Goal: Task Accomplishment & Management: Use online tool/utility

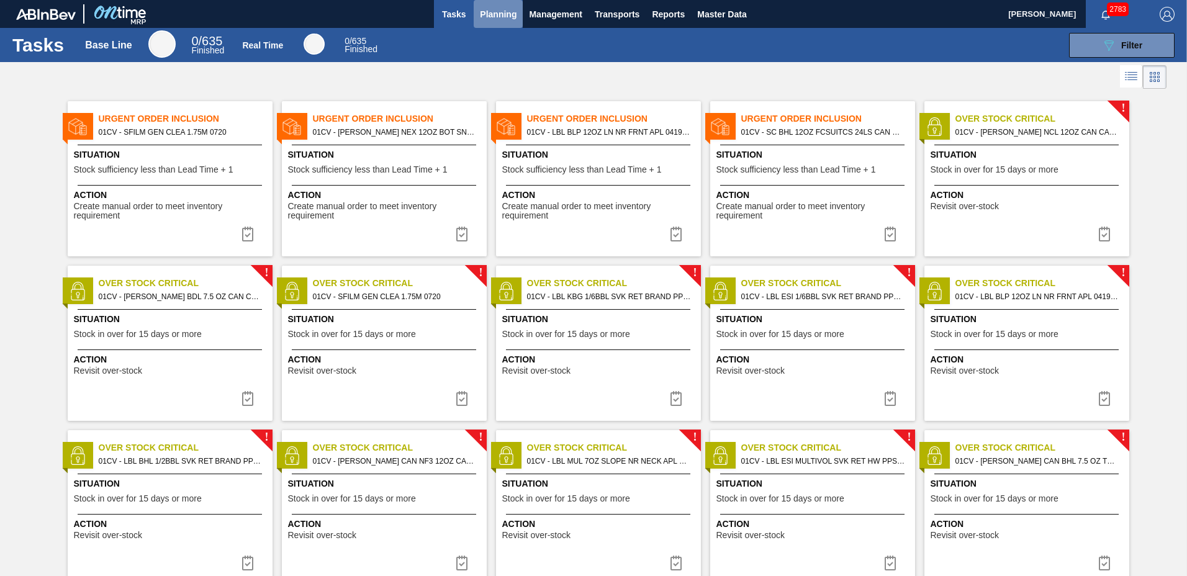
click at [489, 16] on span "Planning" at bounding box center [498, 14] width 37 height 15
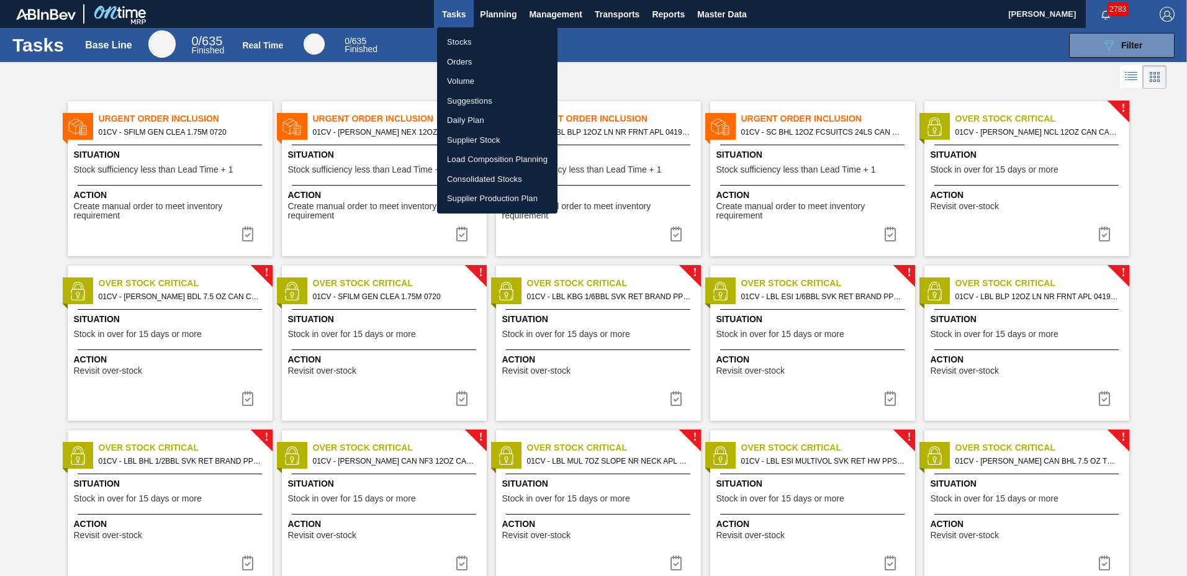
click at [481, 163] on li "Load Composition Planning" at bounding box center [497, 160] width 120 height 20
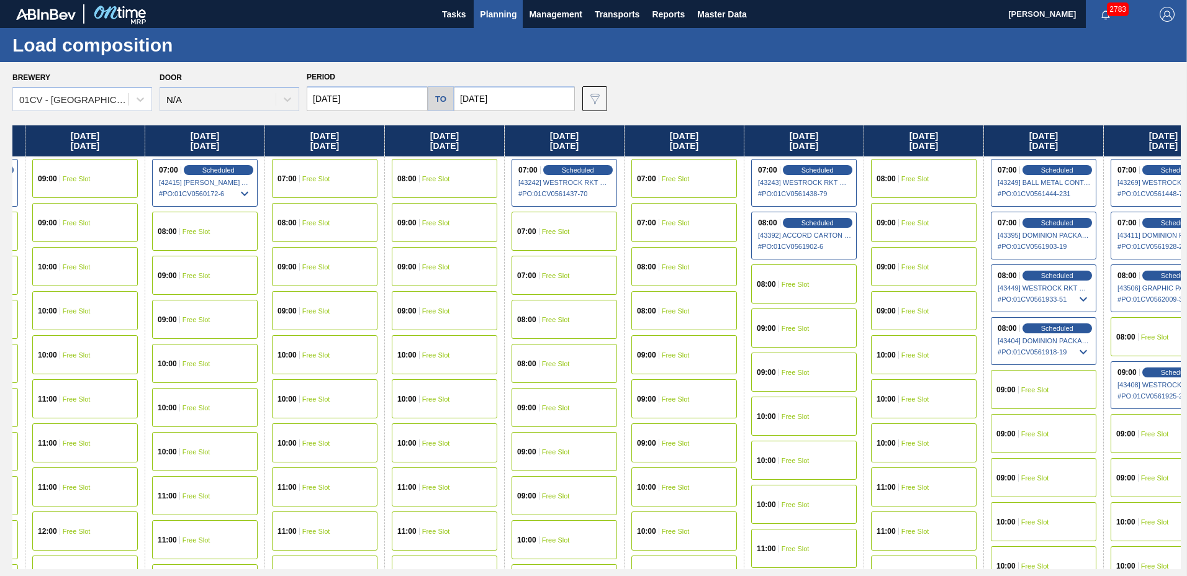
drag, startPoint x: 731, startPoint y: 135, endPoint x: 494, endPoint y: 146, distance: 237.5
click at [494, 146] on div "[DATE] 07:00 Free Slot 07:00 Free Slot 08:00 Scheduled [43007] WESTROCK RKT COM…" at bounding box center [596, 347] width 1169 height 444
click at [357, 99] on input "[DATE]" at bounding box center [367, 98] width 121 height 25
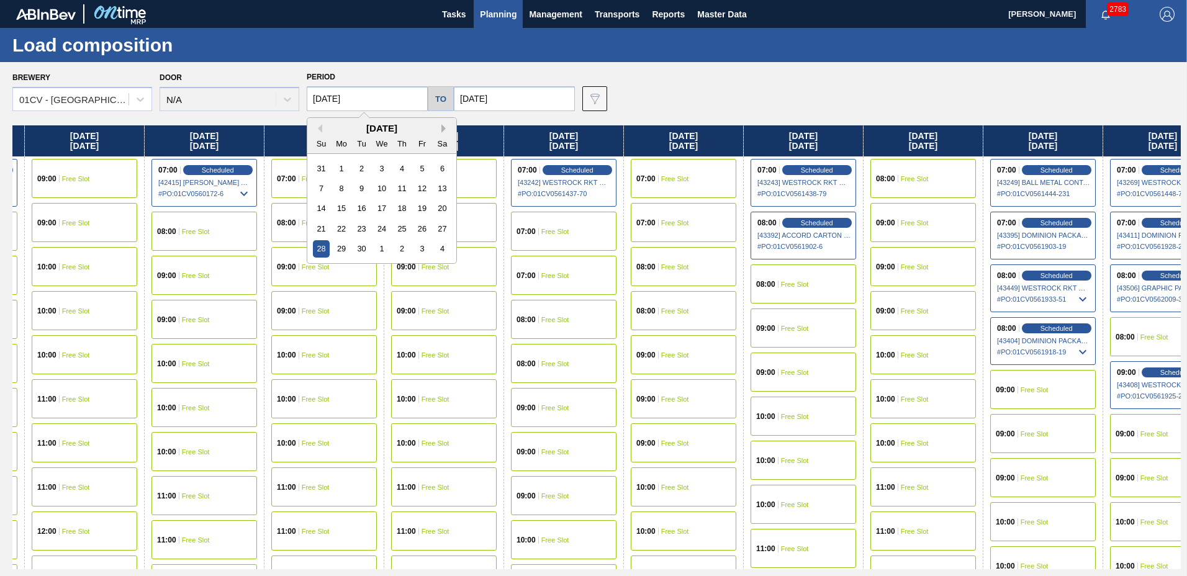
click at [443, 130] on button "Next Month" at bounding box center [446, 128] width 9 height 9
click at [342, 186] on div "6" at bounding box center [342, 188] width 17 height 17
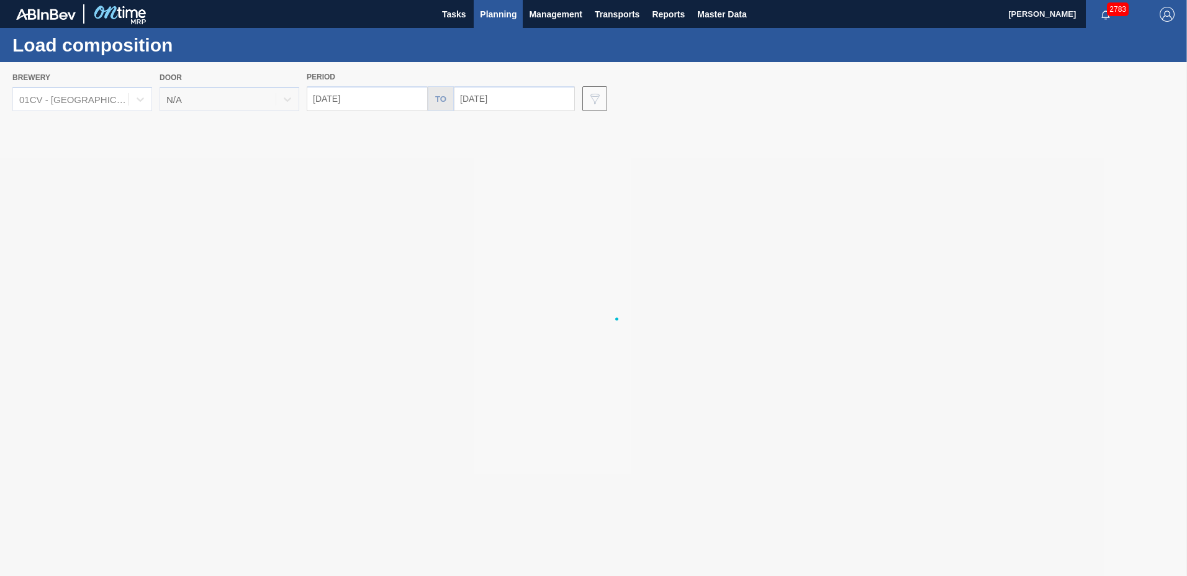
type input "[DATE]"
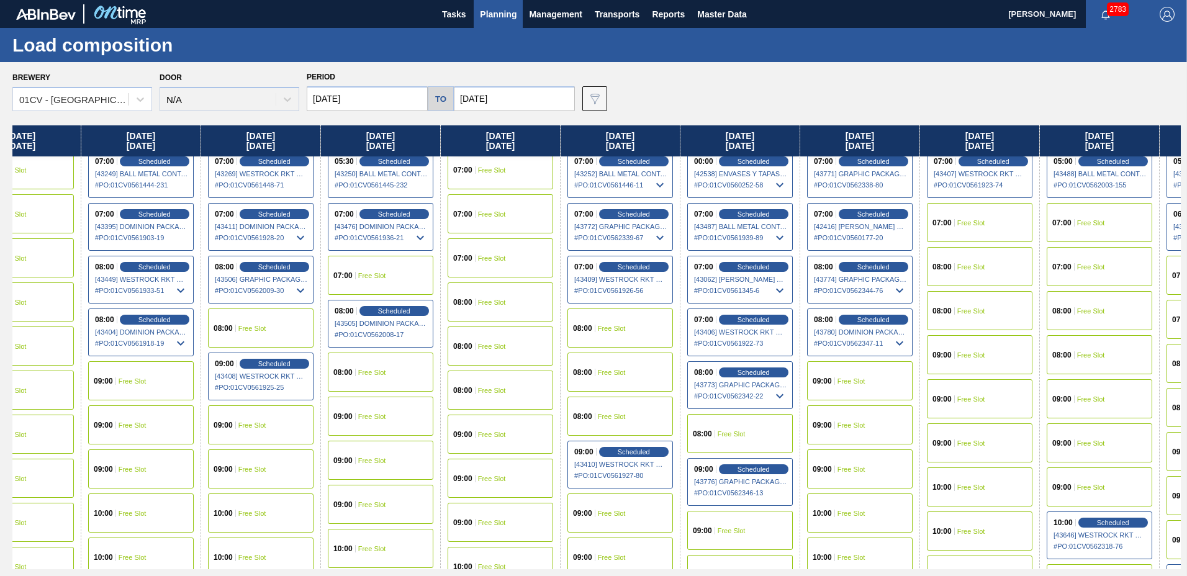
scroll to position [8, 171]
click at [871, 322] on span "Scheduled" at bounding box center [873, 320] width 35 height 8
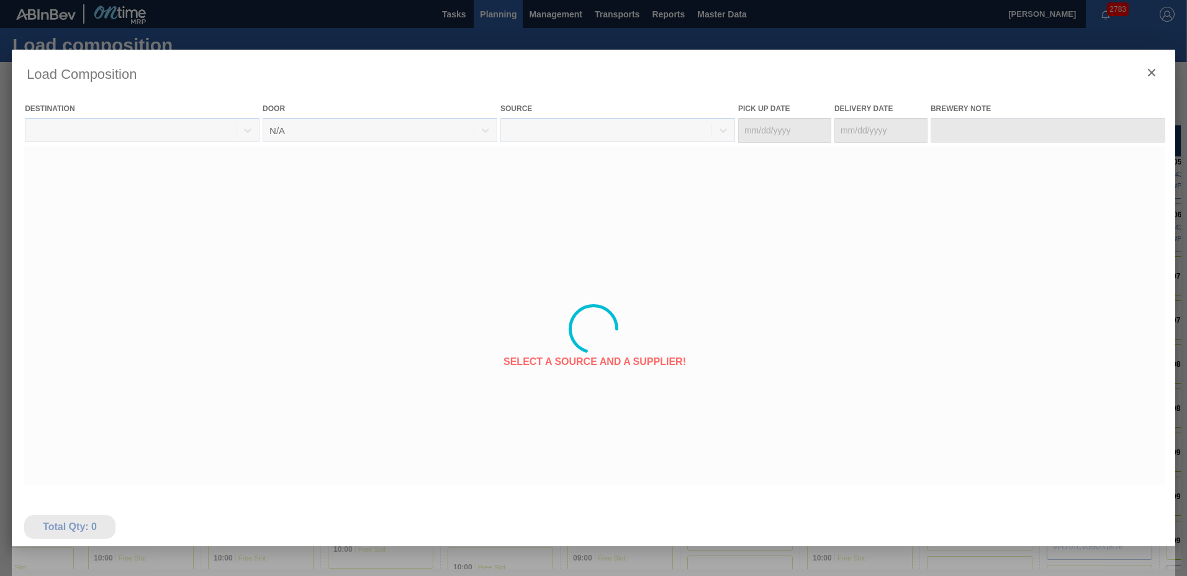
type Date "[DATE]"
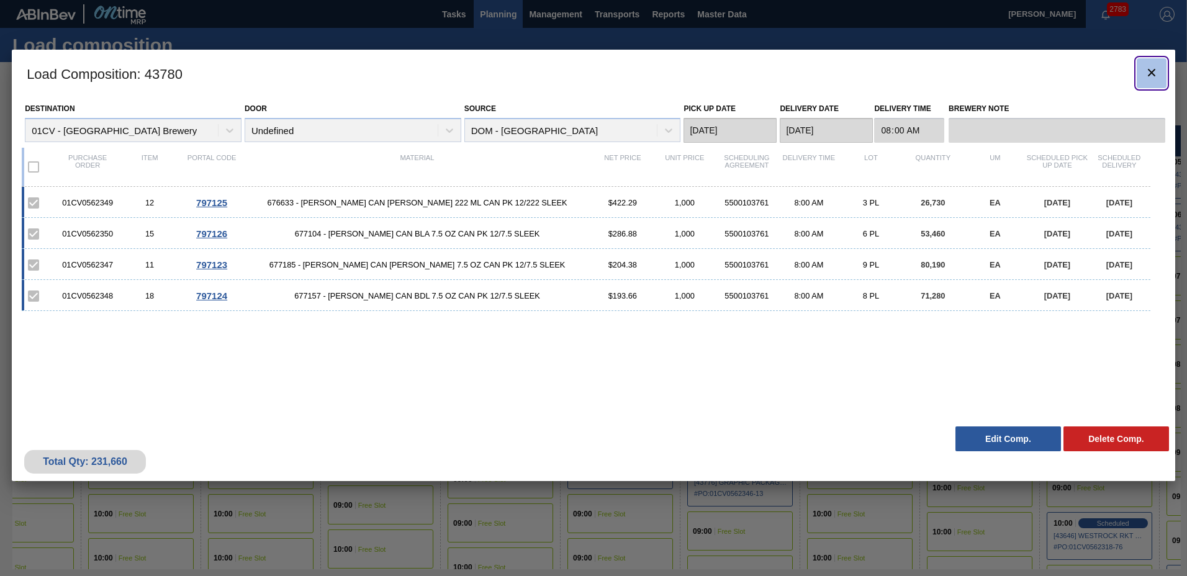
click at [1160, 71] on button "botão de ícone" at bounding box center [1152, 73] width 30 height 30
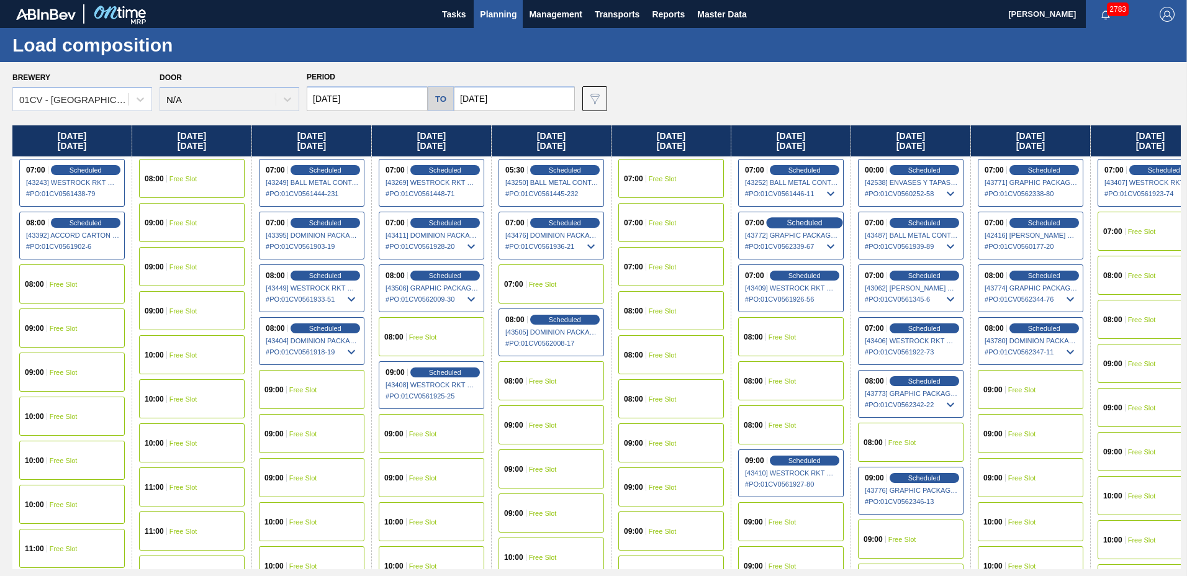
click at [807, 227] on span "Scheduled" at bounding box center [804, 223] width 35 height 8
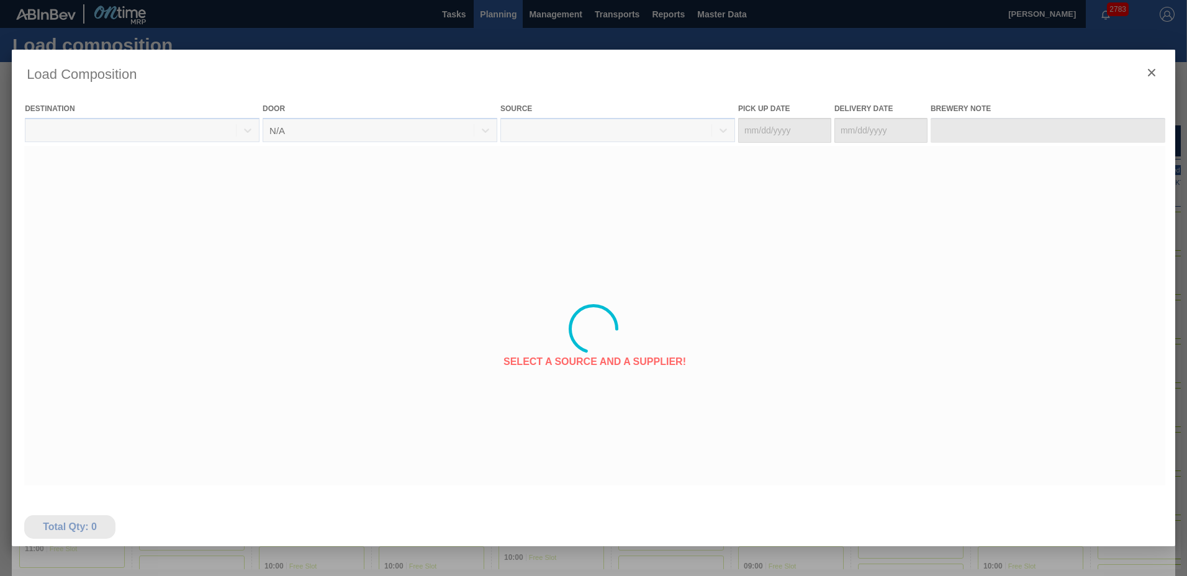
type Date "[DATE]"
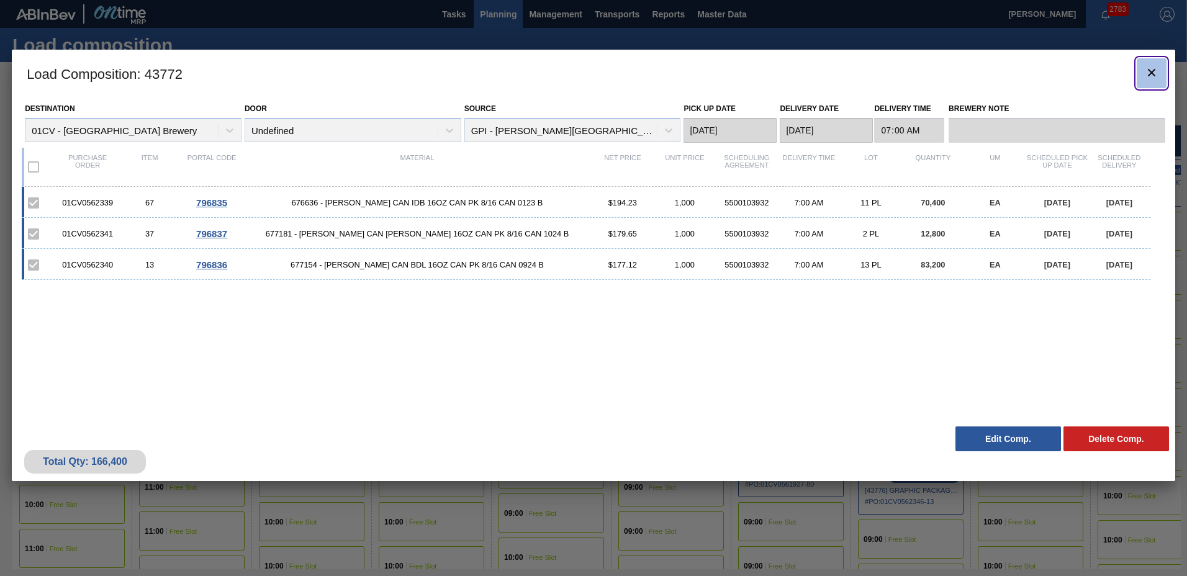
click at [1152, 73] on icon "botão de ícone" at bounding box center [1151, 72] width 7 height 7
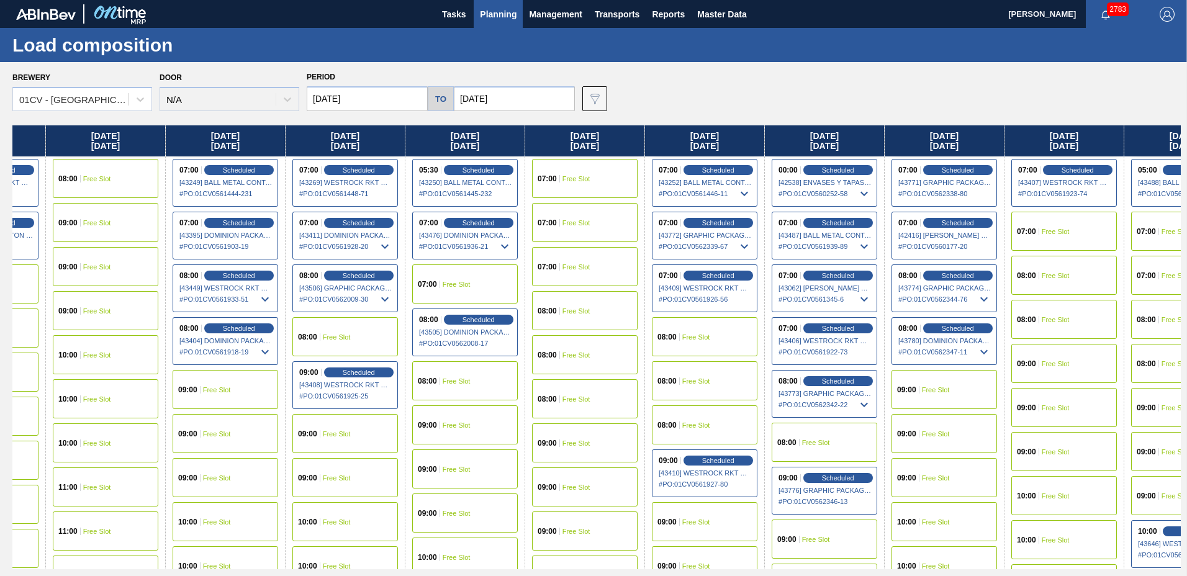
scroll to position [0, 91]
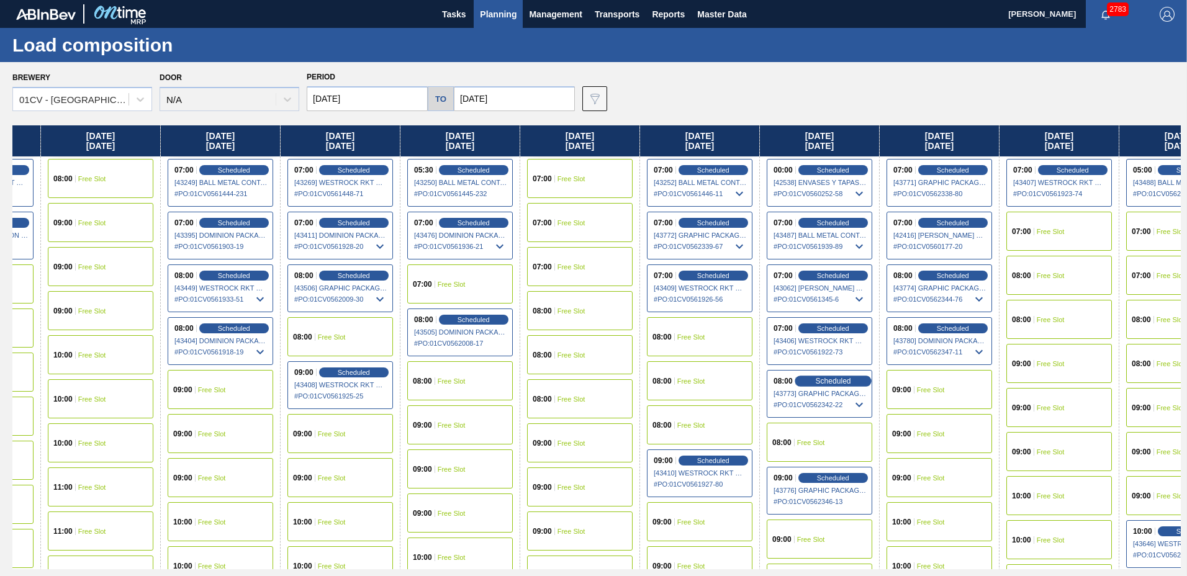
click at [831, 376] on div "Scheduled" at bounding box center [833, 381] width 76 height 11
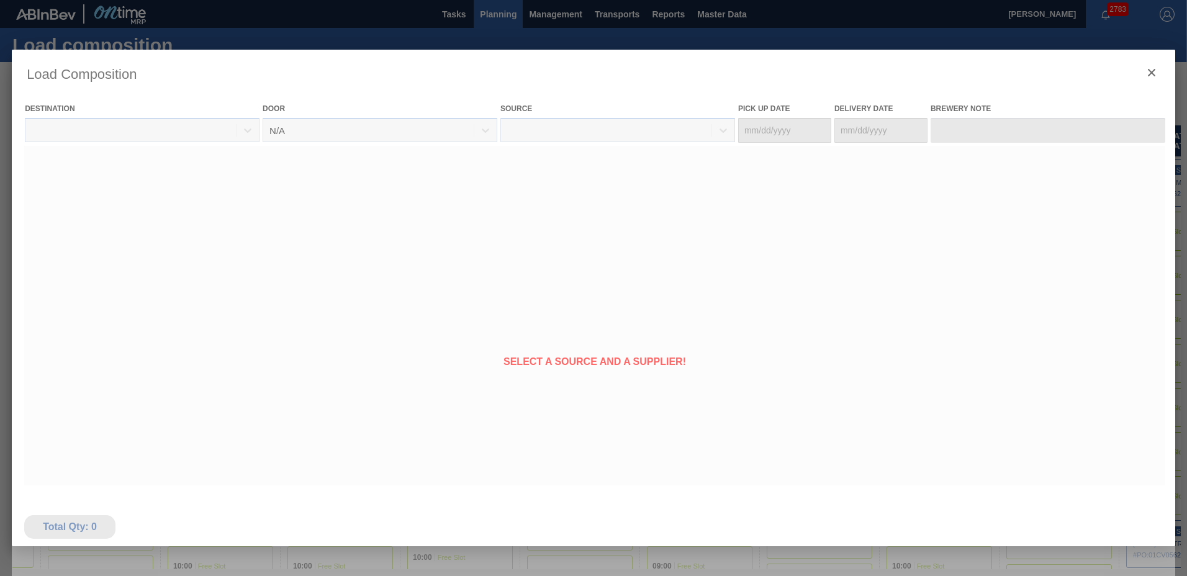
type Date "[DATE]"
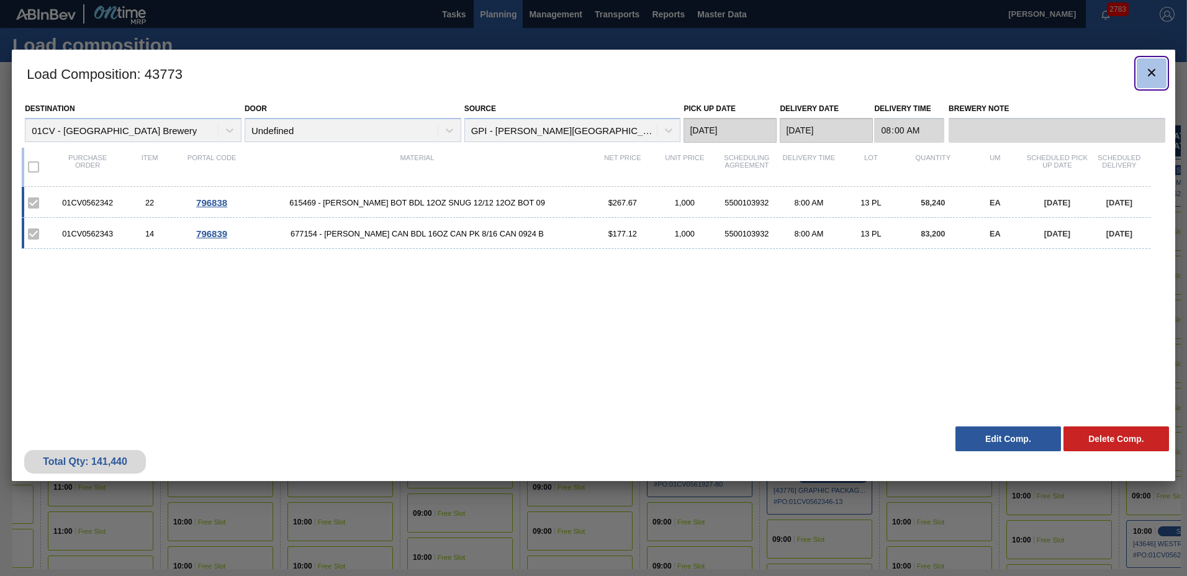
click at [1148, 78] on icon "botão de ícone" at bounding box center [1152, 72] width 15 height 15
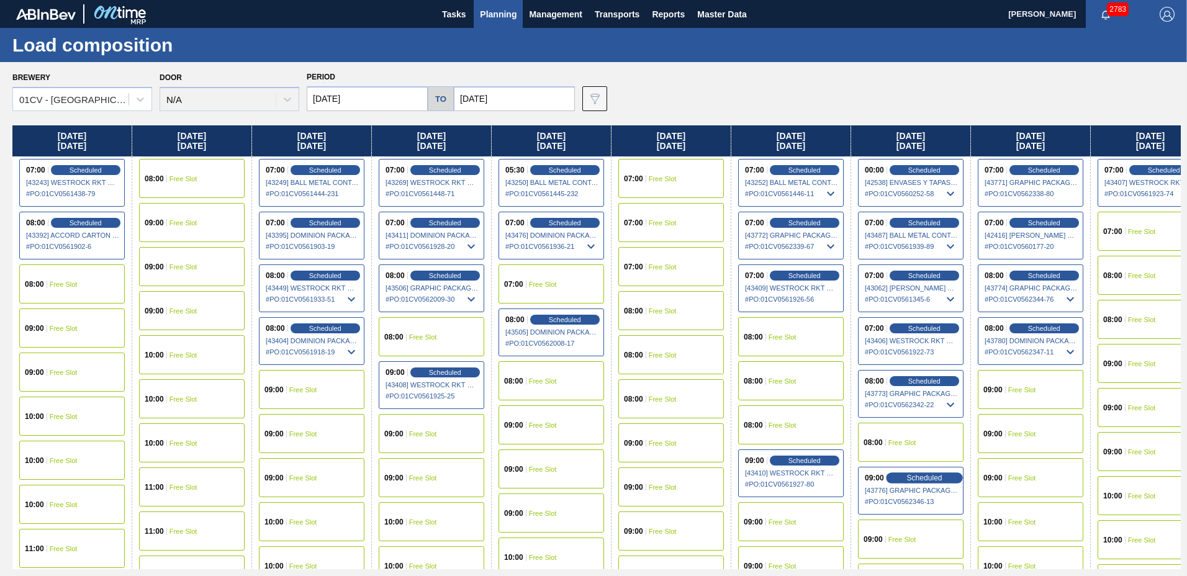
click at [926, 480] on span "Scheduled" at bounding box center [924, 478] width 35 height 8
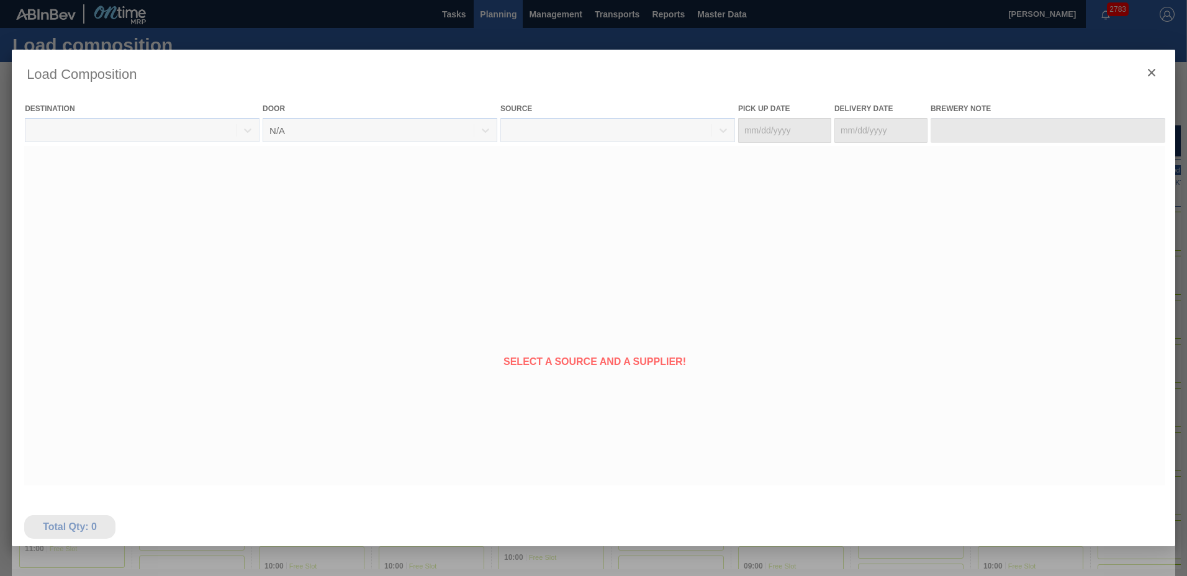
type Date "[DATE]"
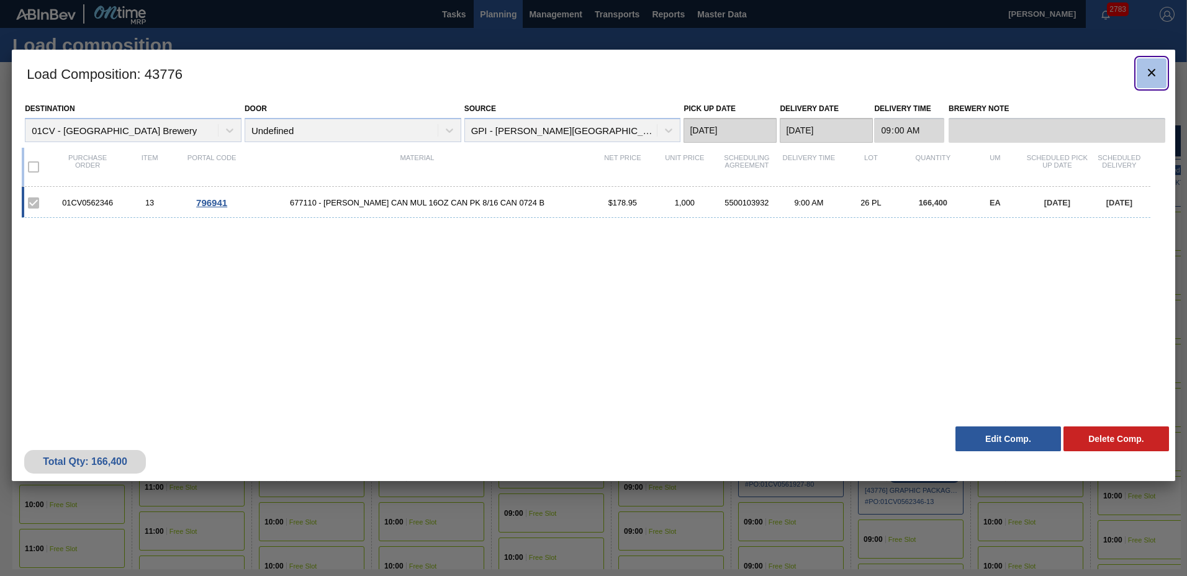
click at [1147, 75] on icon "botão de ícone" at bounding box center [1152, 72] width 15 height 15
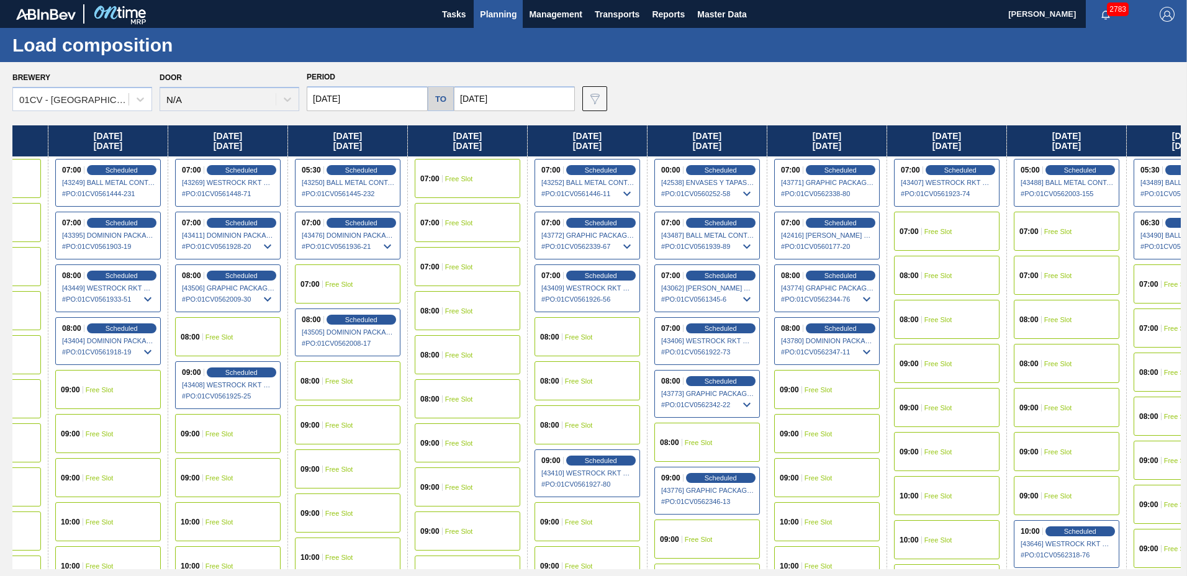
drag, startPoint x: 1107, startPoint y: 134, endPoint x: 888, endPoint y: 168, distance: 221.2
click at [888, 168] on div "[DATE] 07:00 Scheduled [43243] WESTROCK RKT COMPANY CORRUGATE - 0008365594 # PO…" at bounding box center [596, 347] width 1169 height 444
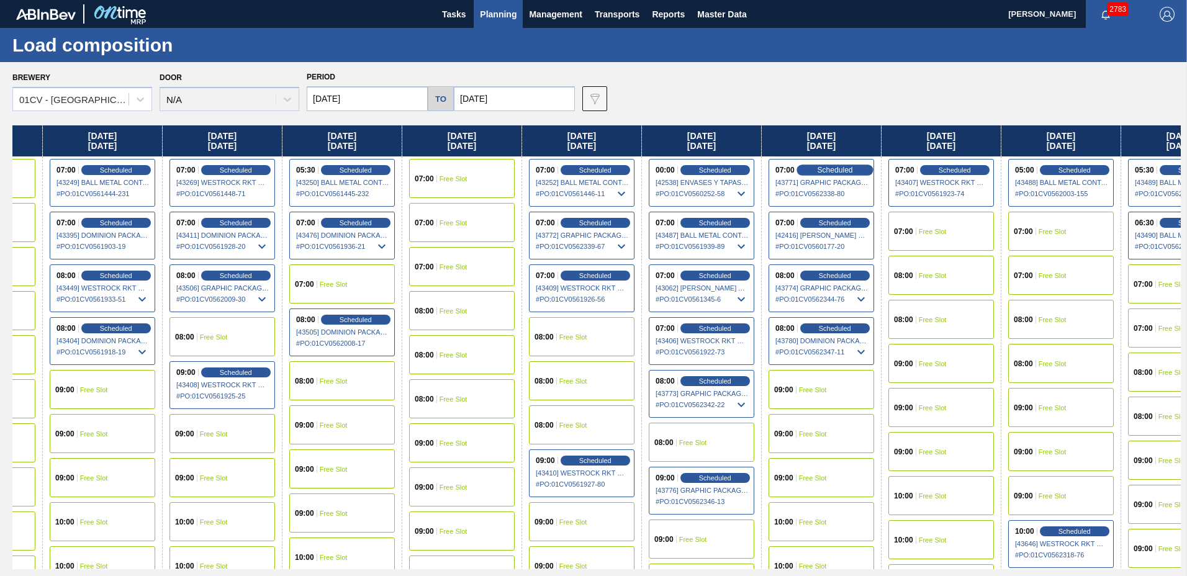
click at [827, 169] on span "Scheduled" at bounding box center [834, 170] width 35 height 8
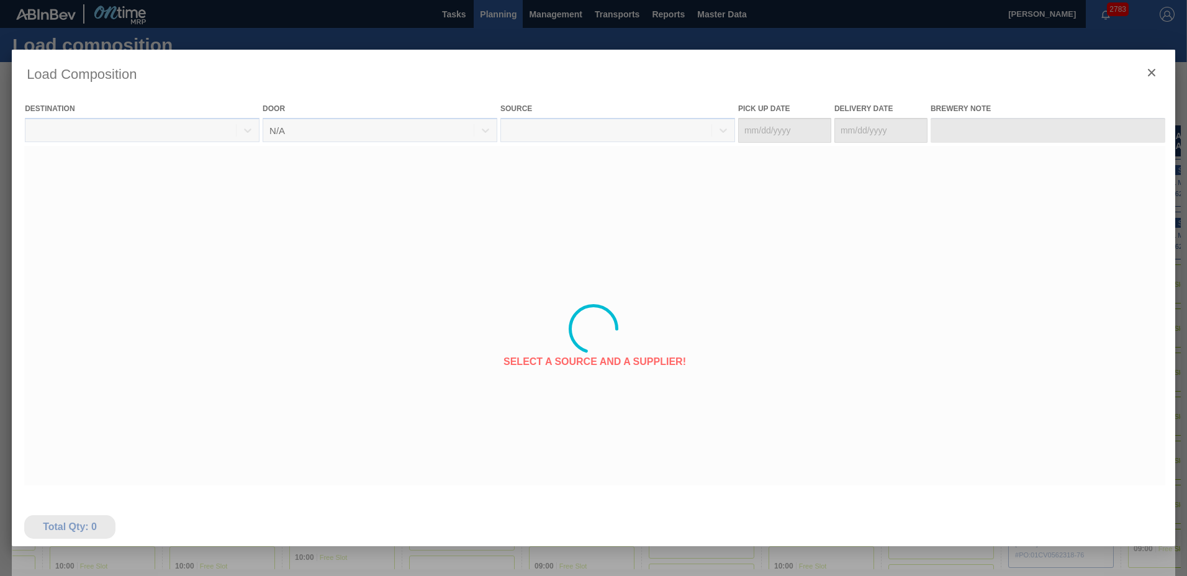
type Date "[DATE]"
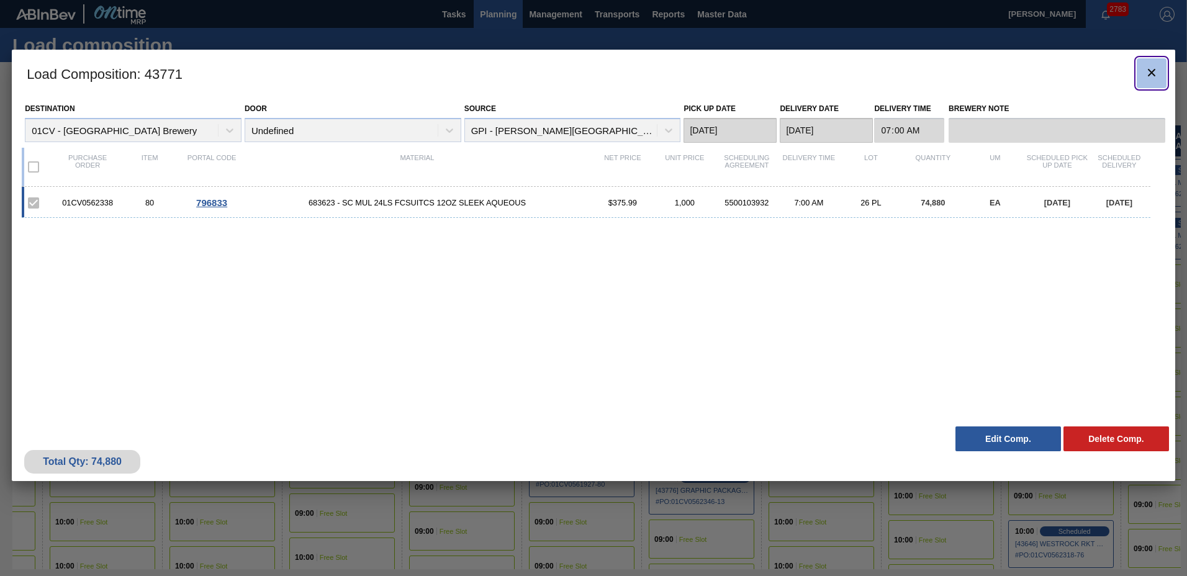
click at [1156, 66] on icon "botão de ícone" at bounding box center [1152, 72] width 15 height 15
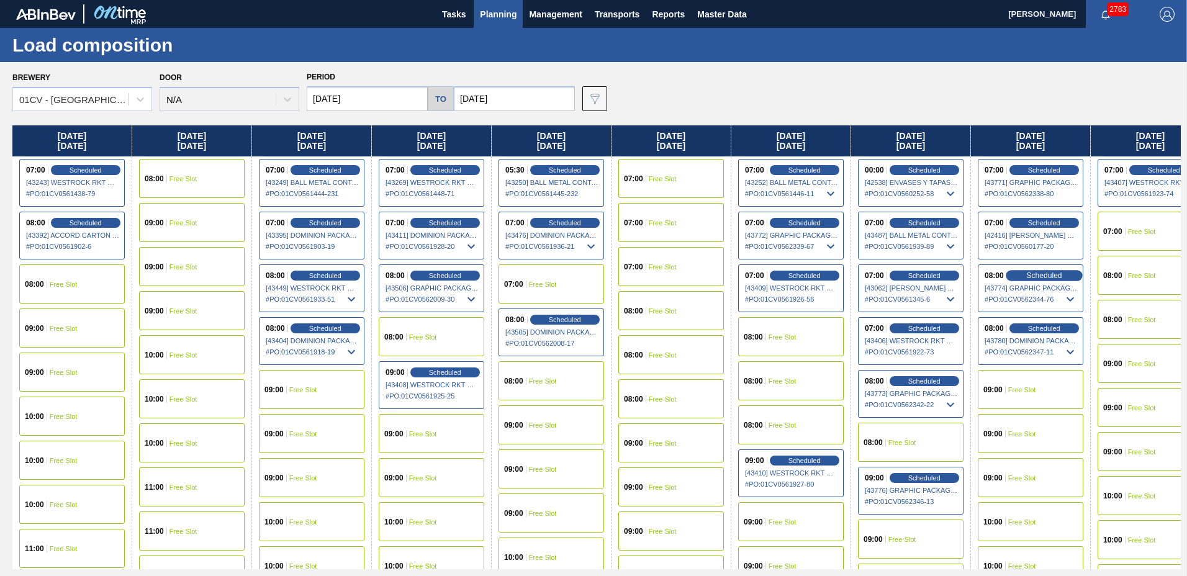
click at [1032, 275] on span "Scheduled" at bounding box center [1044, 275] width 35 height 8
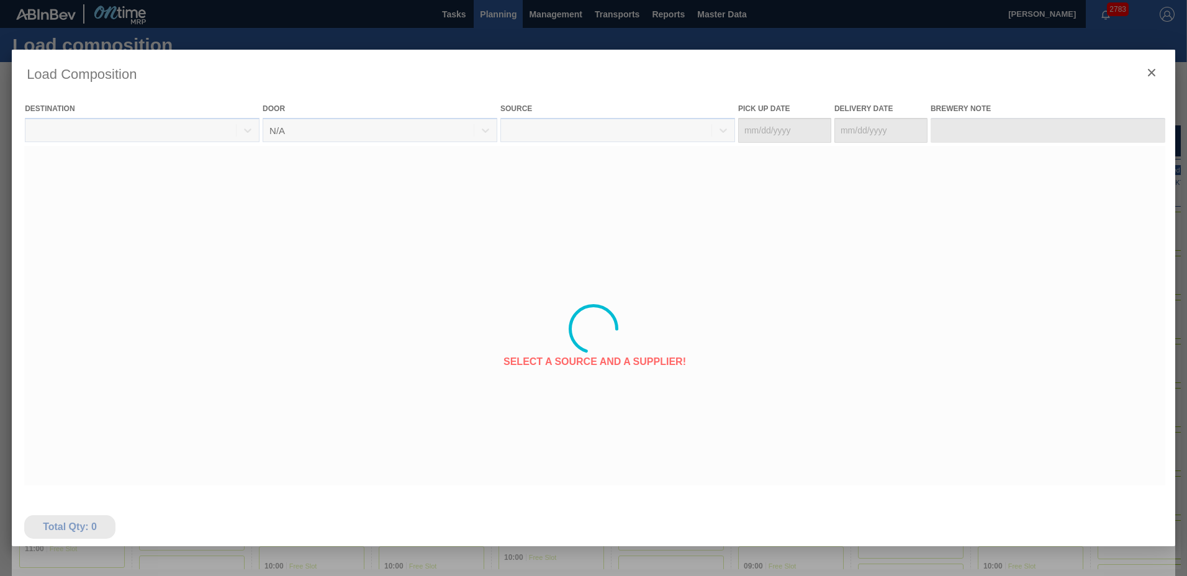
type Date "[DATE]"
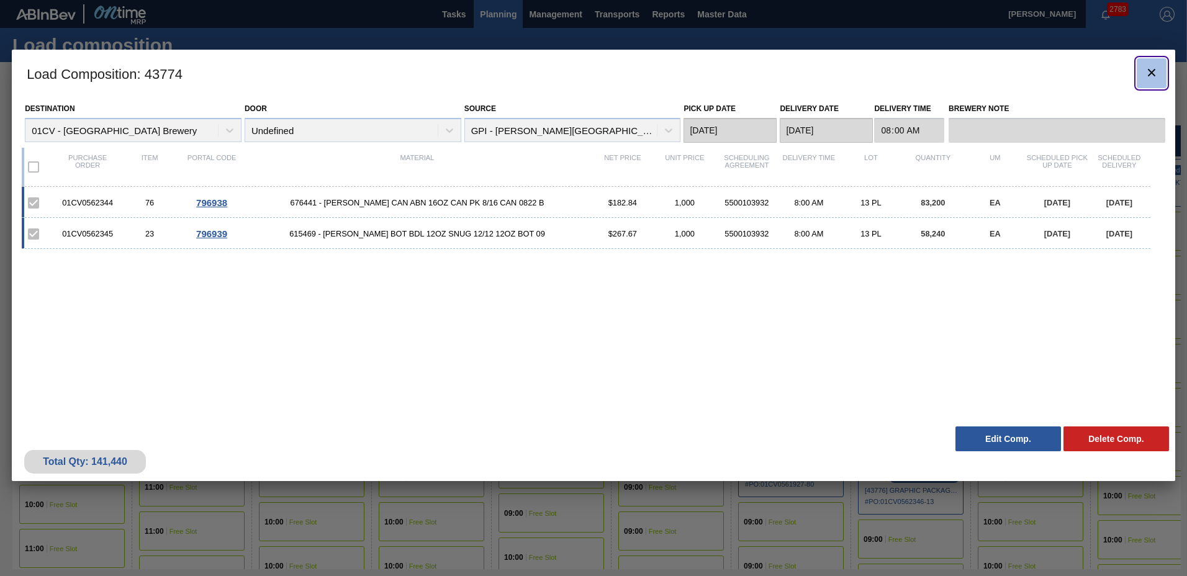
click at [1160, 77] on button "botão de ícone" at bounding box center [1152, 73] width 30 height 30
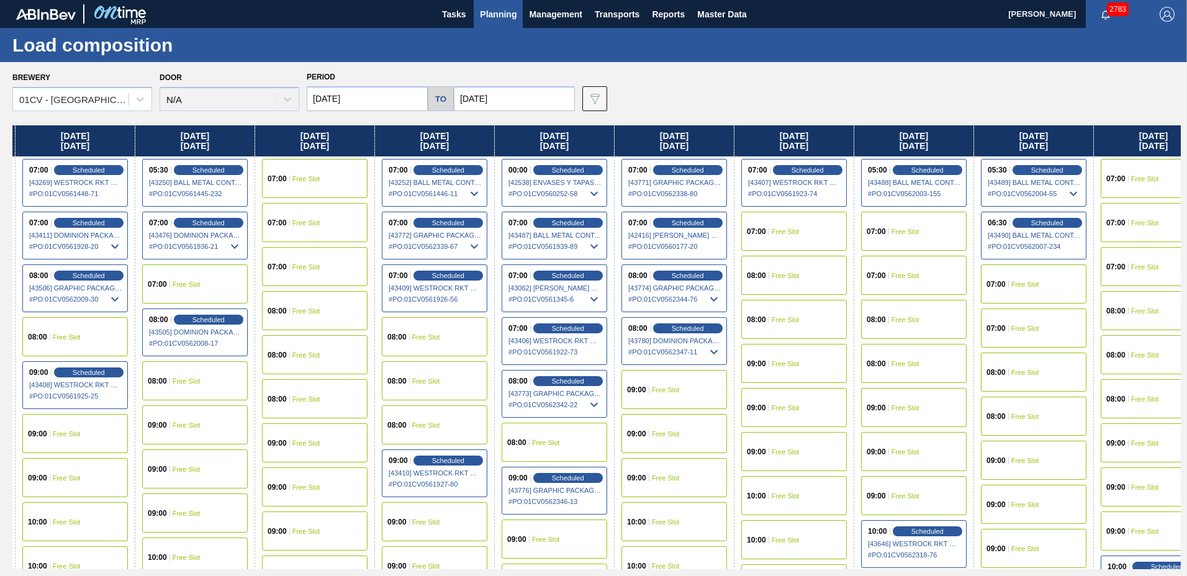
scroll to position [0, 375]
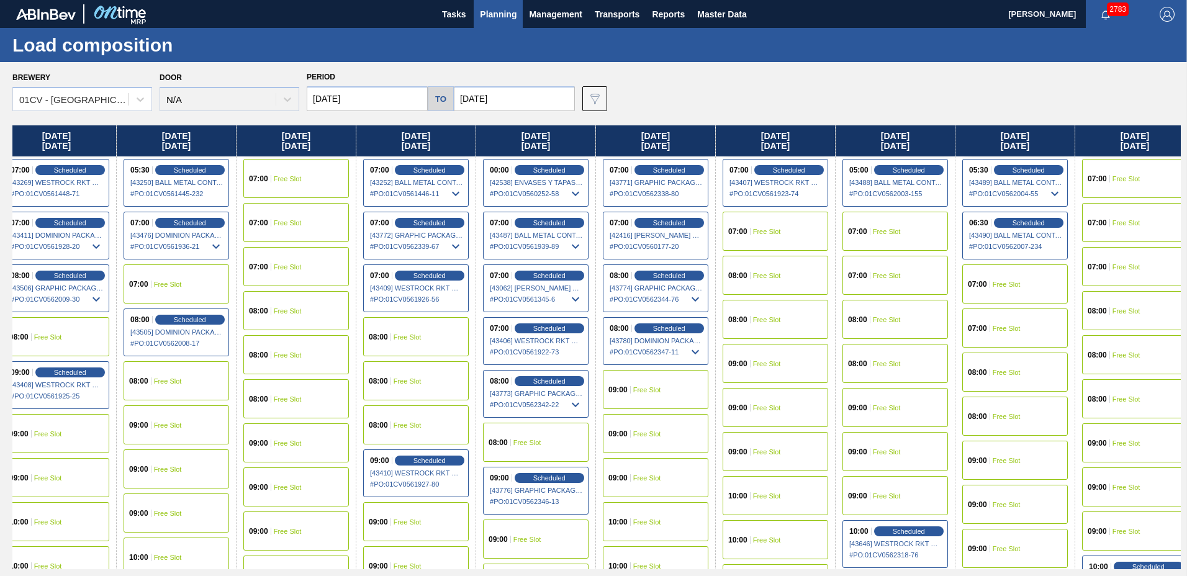
drag, startPoint x: 1053, startPoint y: 135, endPoint x: 666, endPoint y: 189, distance: 391.3
click at [666, 189] on div "[DATE] 07:00 Scheduled [43243] WESTROCK RKT COMPANY CORRUGATE - 0008365594 # PO…" at bounding box center [596, 347] width 1169 height 444
click at [643, 225] on div "Scheduled" at bounding box center [669, 222] width 76 height 11
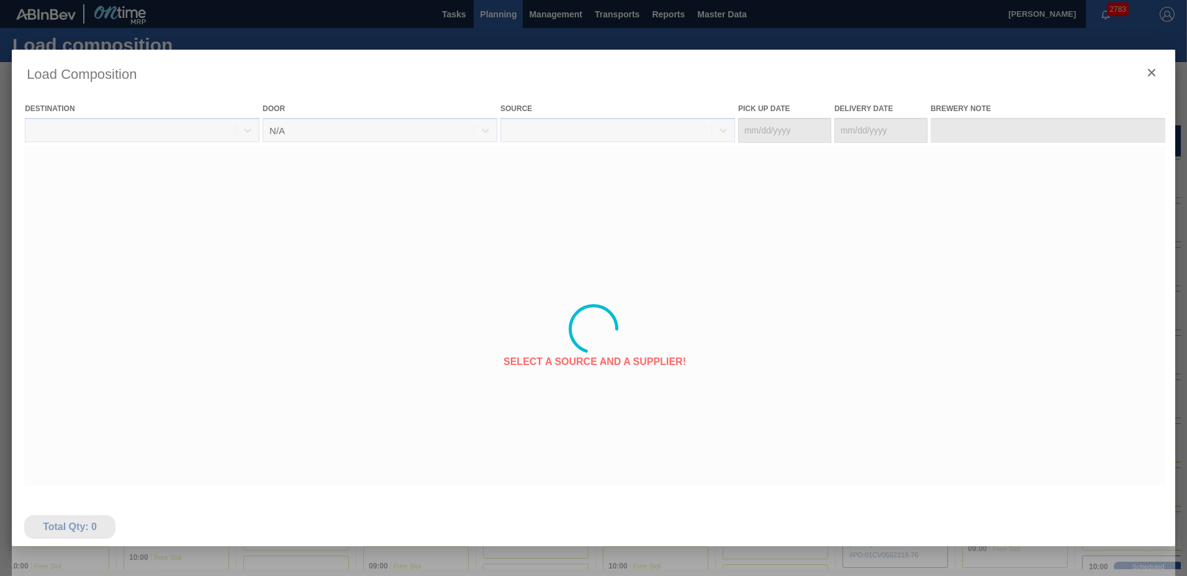
type Date "[DATE]"
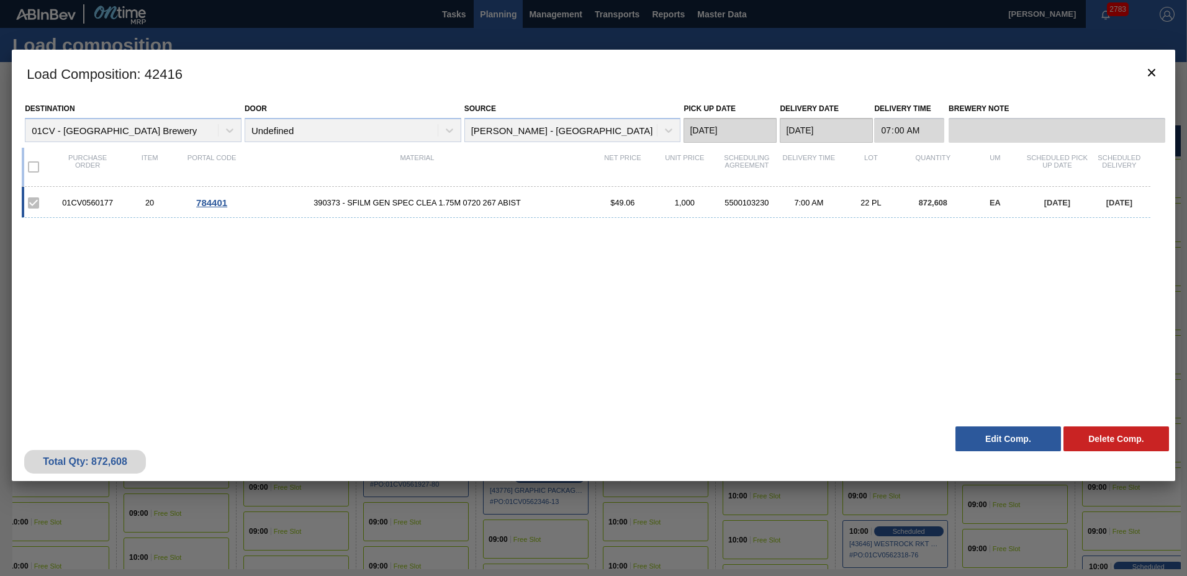
click at [93, 204] on div "01CV0560177" at bounding box center [88, 202] width 62 height 9
click at [461, 202] on span "390373 - SFILM GEN SPEC CLEA 1.75M 0720 267 ABIST" at bounding box center [417, 202] width 349 height 9
click at [1158, 76] on icon "botão de ícone" at bounding box center [1152, 72] width 15 height 15
